Goal: Information Seeking & Learning: Learn about a topic

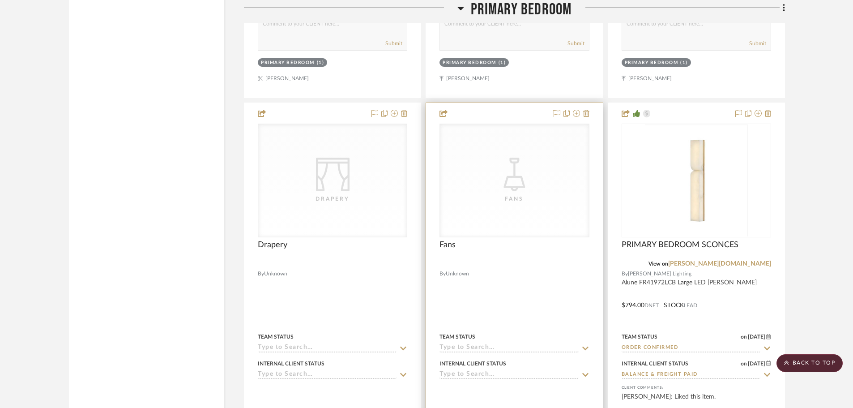
scroll to position [3537, 0]
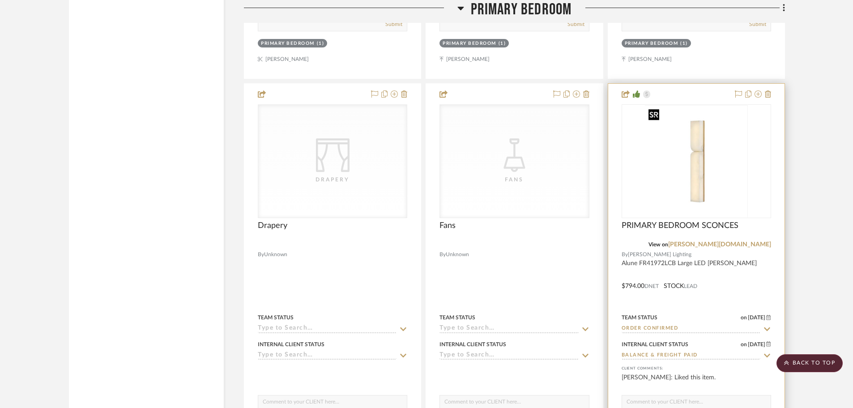
click at [727, 157] on img "0" at bounding box center [696, 161] width 103 height 112
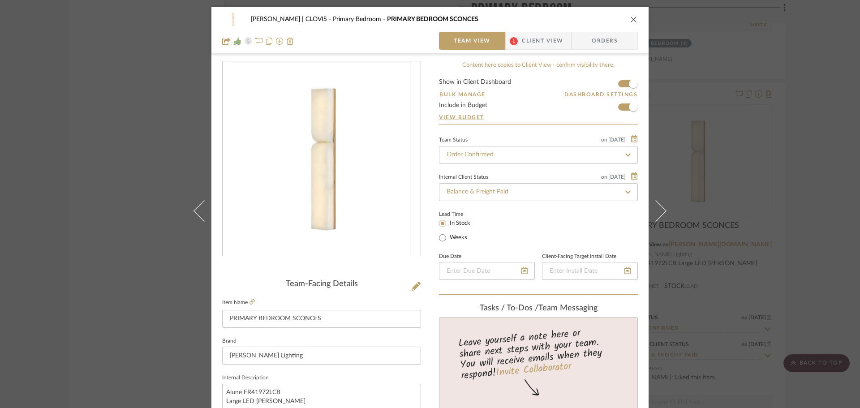
scroll to position [45, 0]
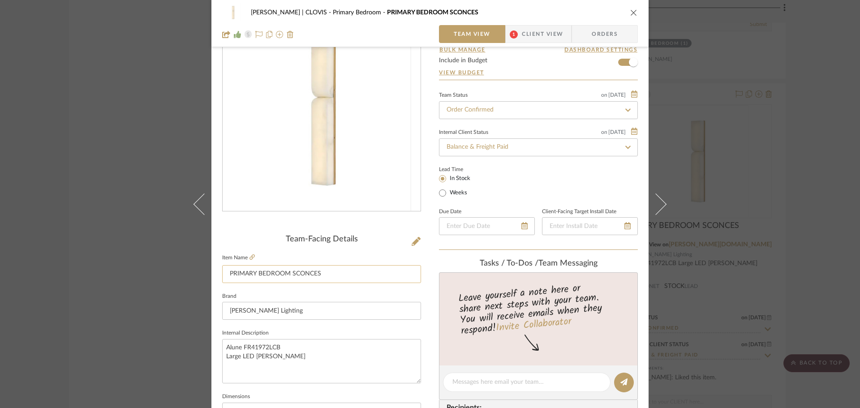
click at [327, 274] on input "PRIMARY BEDROOM SCONCES" at bounding box center [321, 274] width 199 height 18
click at [326, 138] on img "0" at bounding box center [321, 114] width 179 height 194
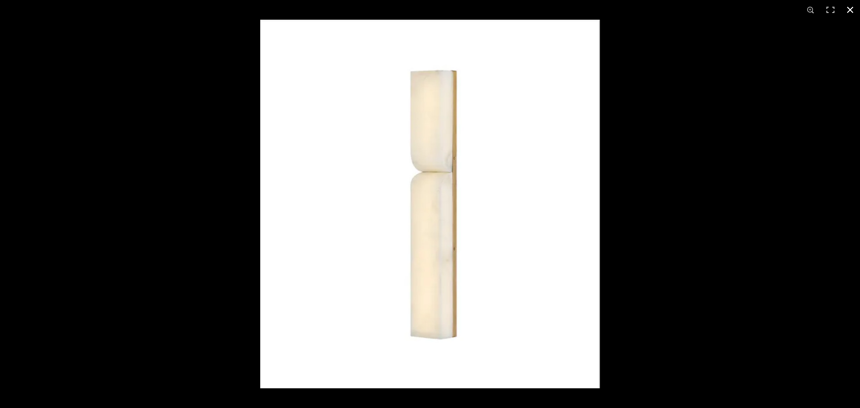
click at [736, 115] on div at bounding box center [690, 224] width 860 height 408
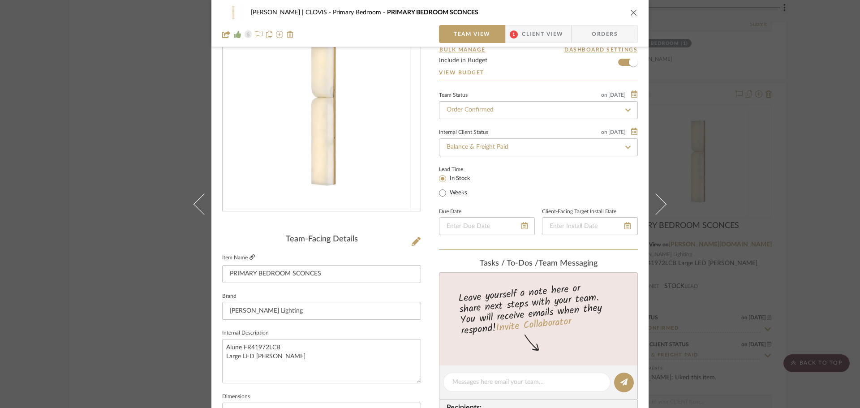
click at [249, 257] on icon at bounding box center [251, 256] width 5 height 5
click at [632, 14] on icon "close" at bounding box center [633, 12] width 7 height 7
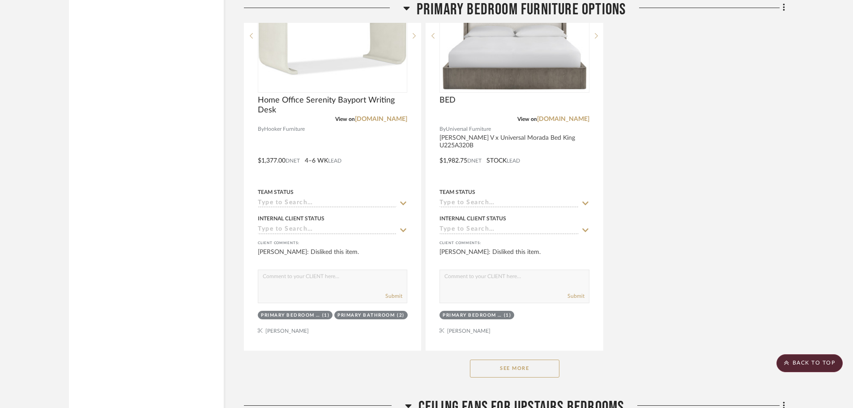
scroll to position [1970, 0]
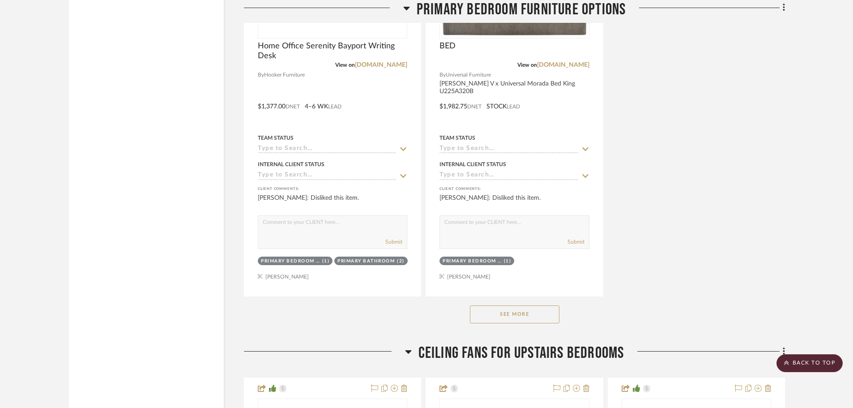
click at [498, 319] on button "See More" at bounding box center [515, 314] width 90 height 18
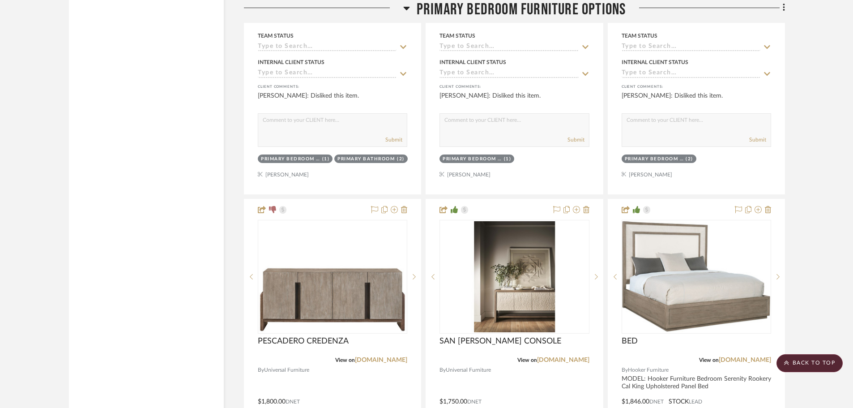
scroll to position [2060, 0]
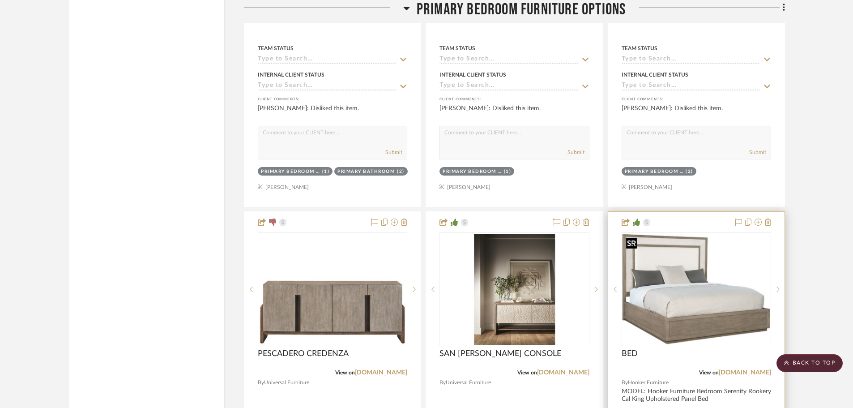
click at [663, 274] on img "0" at bounding box center [697, 289] width 148 height 111
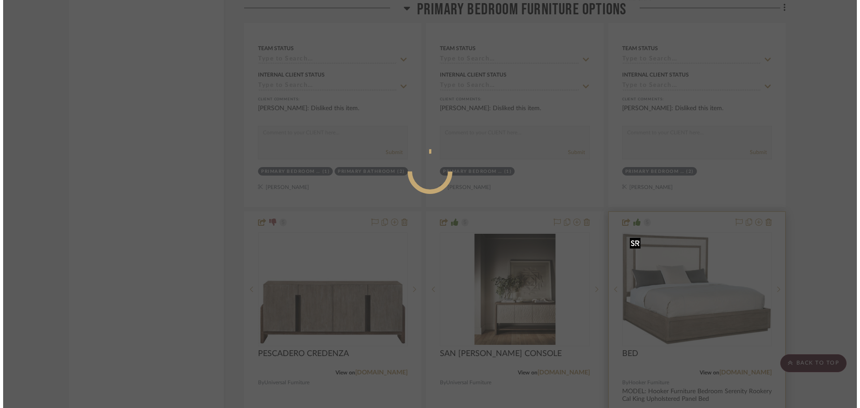
scroll to position [0, 0]
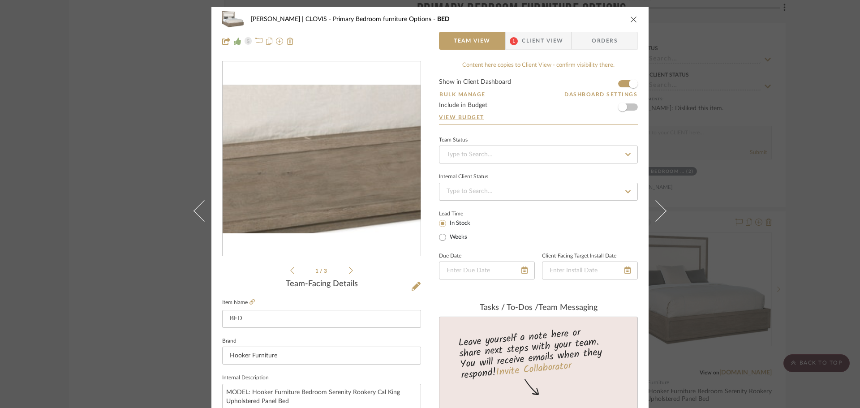
click at [344, 199] on img "0" at bounding box center [322, 159] width 198 height 149
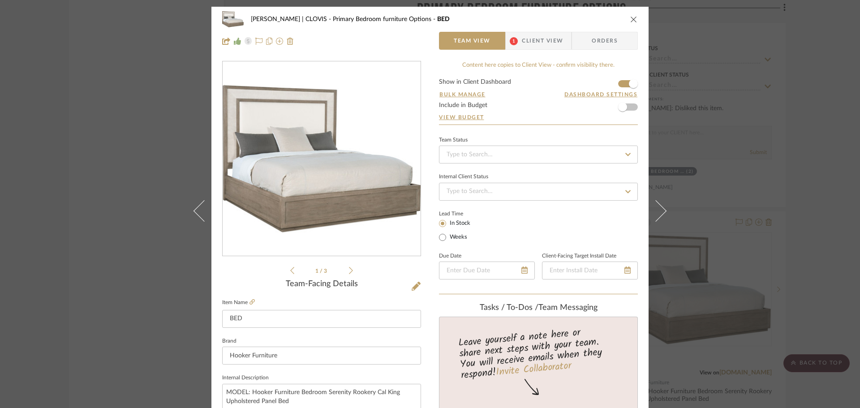
drag, startPoint x: 445, startPoint y: 180, endPoint x: 317, endPoint y: 159, distance: 129.4
click at [317, 159] on img "0" at bounding box center [322, 159] width 198 height 149
click at [630, 20] on icon "close" at bounding box center [633, 19] width 7 height 7
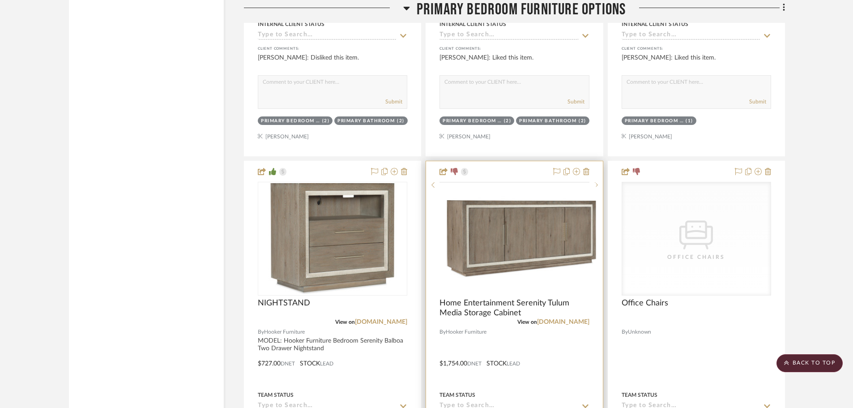
scroll to position [2239, 0]
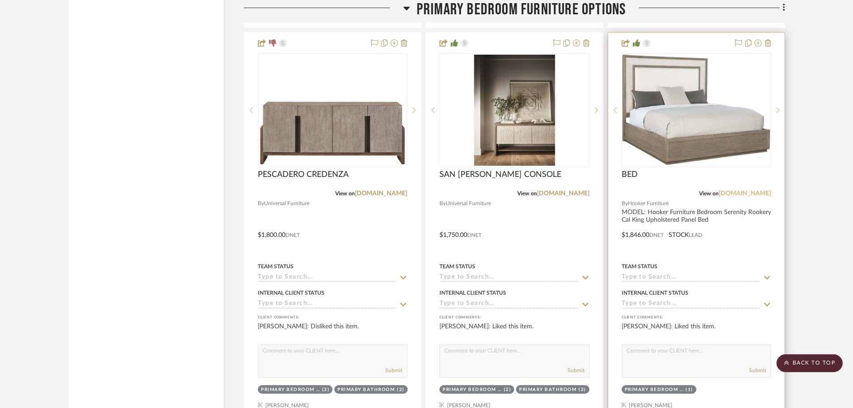
click at [749, 193] on link "[DOMAIN_NAME]" at bounding box center [745, 193] width 52 height 6
